Goal: Transaction & Acquisition: Download file/media

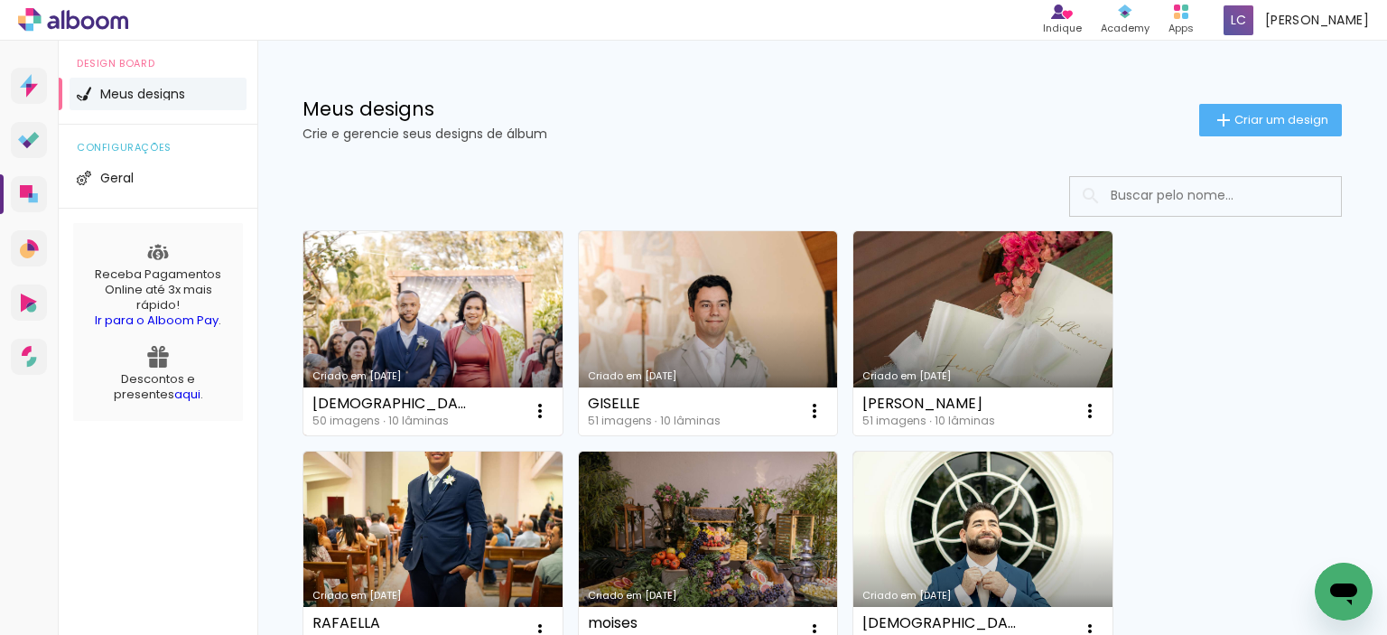
click at [467, 332] on link "Criado em [DATE]" at bounding box center [432, 333] width 259 height 204
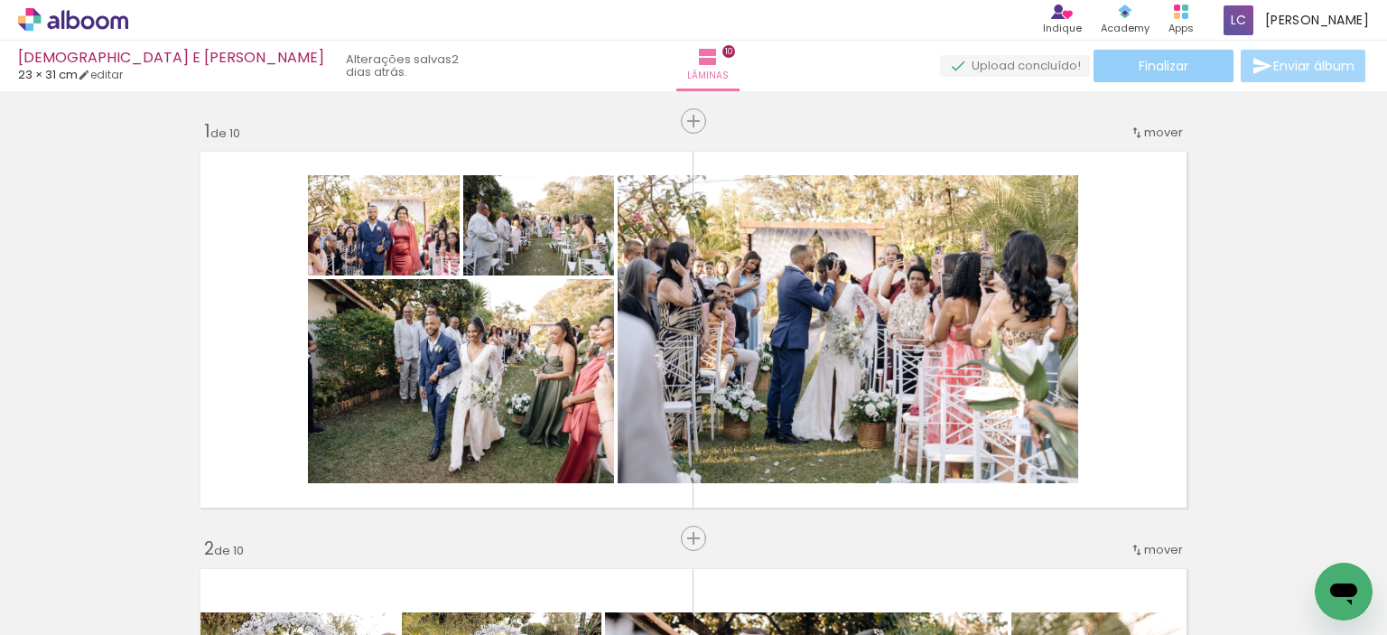
click at [1172, 63] on span "Finalizar" at bounding box center [1164, 66] width 50 height 13
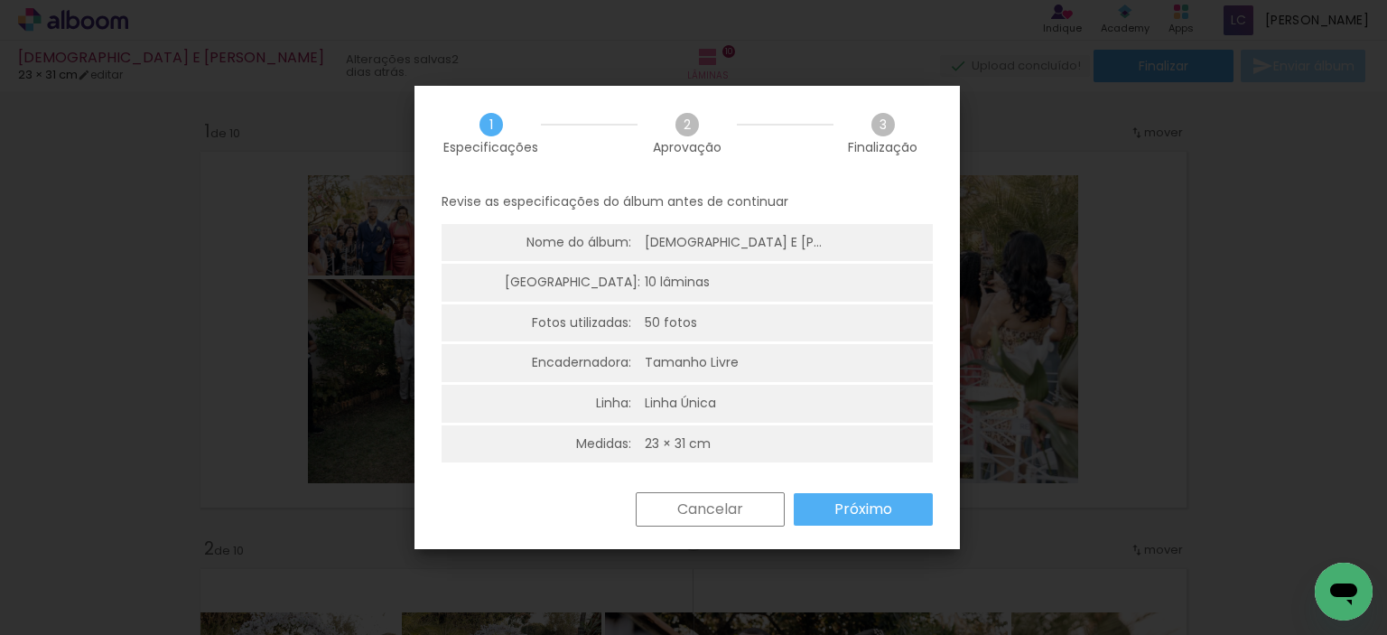
click at [0, 0] on slot "Próximo" at bounding box center [0, 0] width 0 height 0
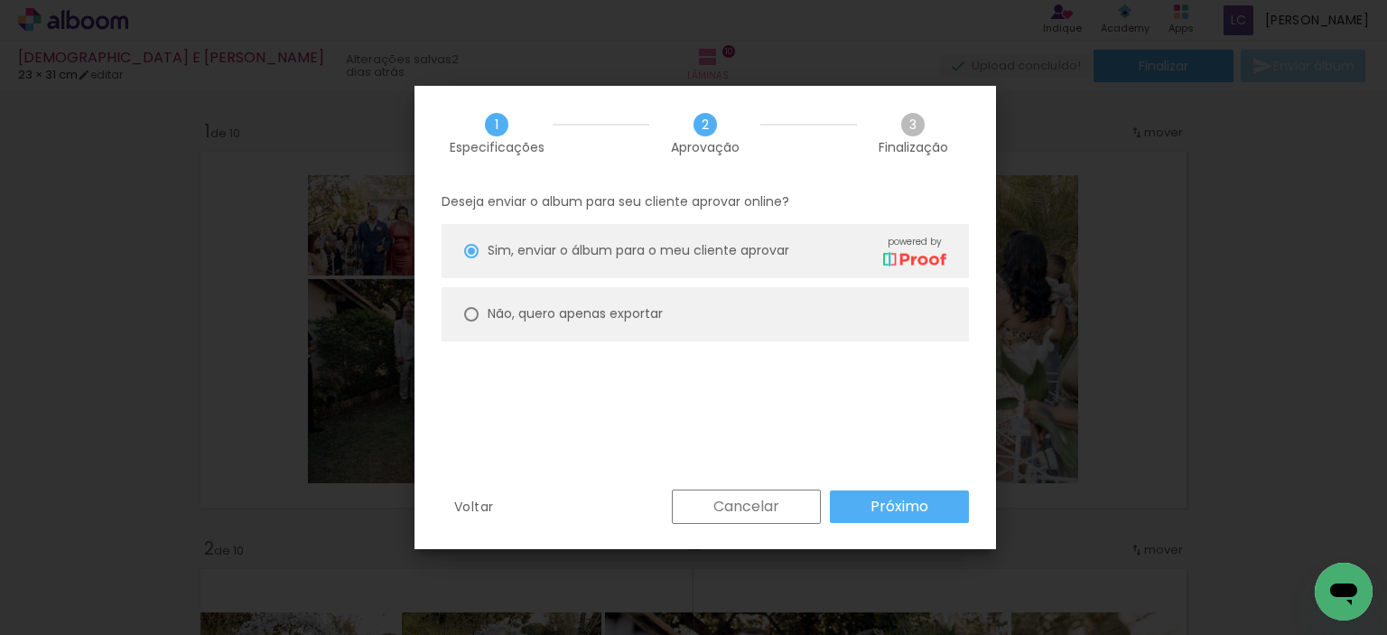
click at [482, 313] on paper-radio-button "Não, quero apenas exportar" at bounding box center [705, 314] width 527 height 54
type paper-radio-button "on"
click at [0, 0] on slot "Próximo" at bounding box center [0, 0] width 0 height 0
type input "Alta, 300 DPI"
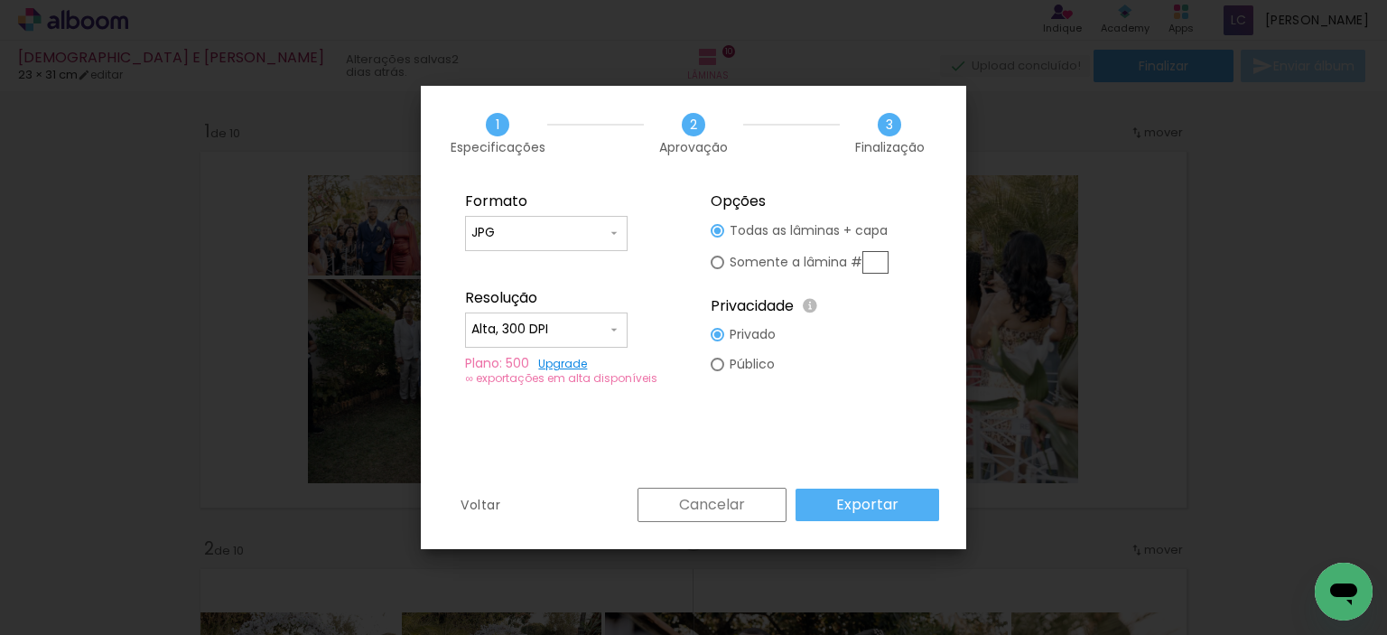
drag, startPoint x: 877, startPoint y: 501, endPoint x: 909, endPoint y: 501, distance: 32.5
click at [0, 0] on slot "Exportar" at bounding box center [0, 0] width 0 height 0
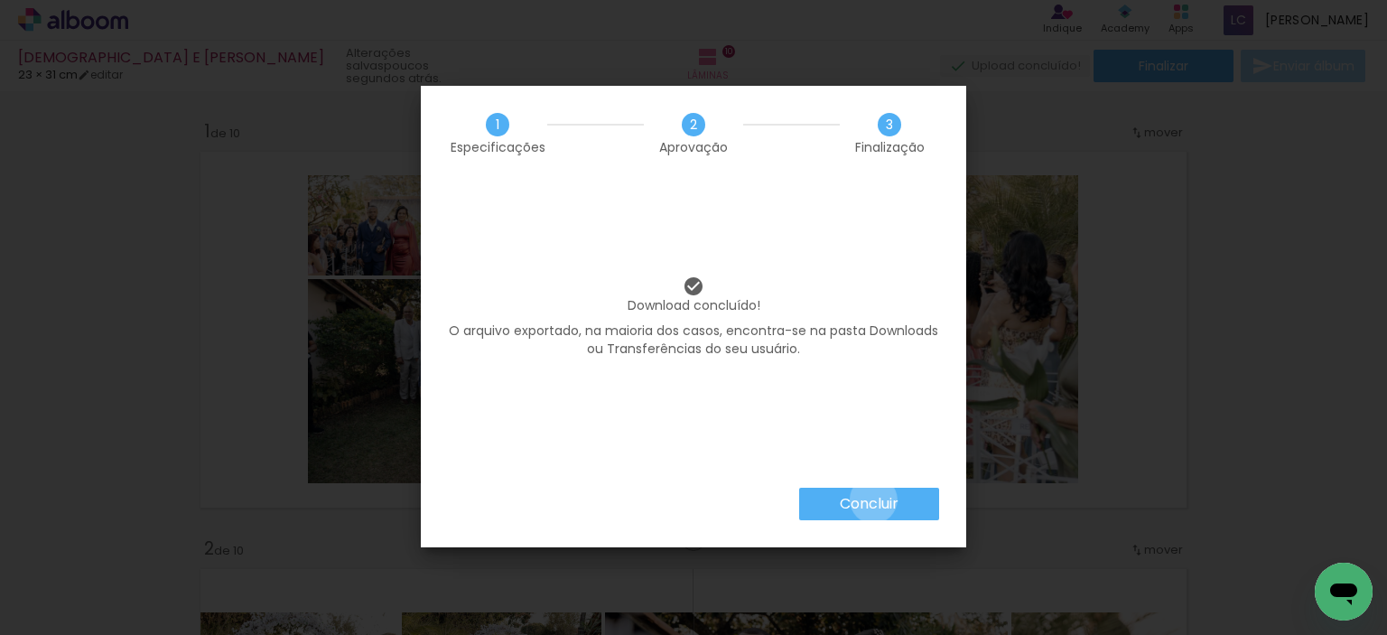
click at [0, 0] on slot "Concluir" at bounding box center [0, 0] width 0 height 0
